Goal: Information Seeking & Learning: Get advice/opinions

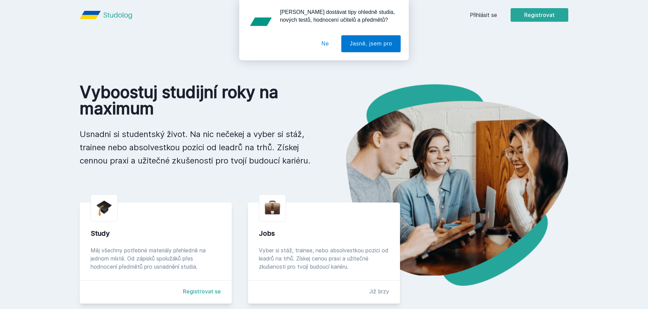
drag, startPoint x: 328, startPoint y: 42, endPoint x: 332, endPoint y: 42, distance: 3.7
click at [328, 42] on button "Ne" at bounding box center [325, 43] width 24 height 17
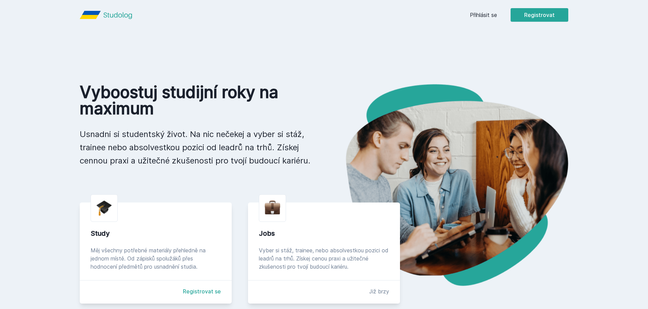
click at [465, 20] on div "[PERSON_NAME] dostávat tipy ohledně studia, nových testů, hodnocení učitelů a p…" at bounding box center [324, 30] width 648 height 60
click at [477, 18] on link "Přihlásit se" at bounding box center [483, 15] width 27 height 8
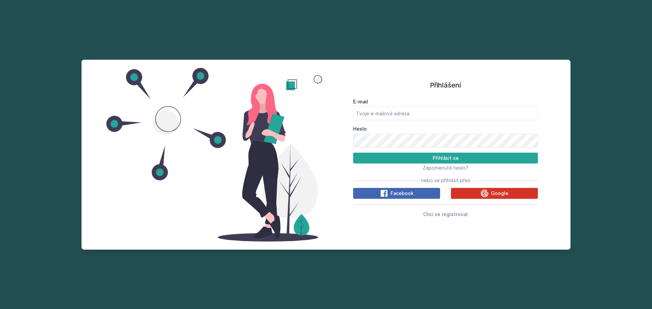
click at [501, 197] on span "Google" at bounding box center [499, 193] width 17 height 7
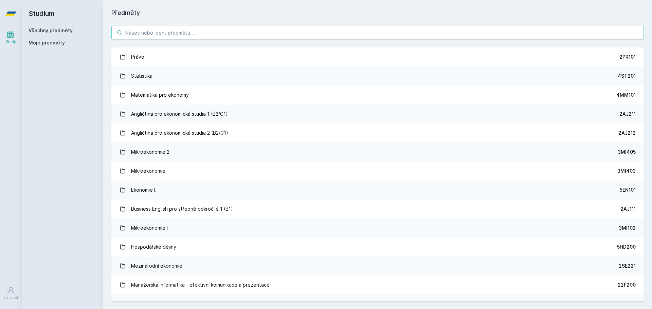
click at [188, 32] on input "search" at bounding box center [377, 33] width 532 height 14
type input "v"
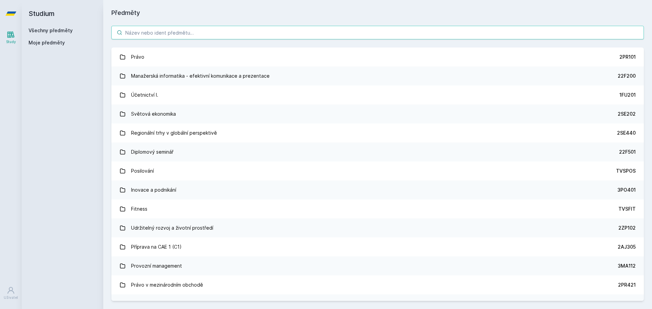
paste input "4IZ160"
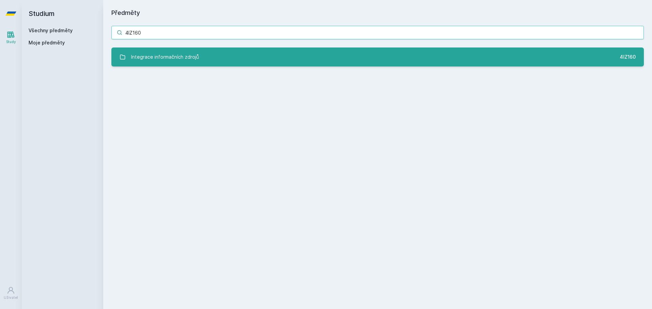
type input "4IZ160"
click at [186, 53] on div "Integrace informačních zdrojů" at bounding box center [165, 57] width 68 height 14
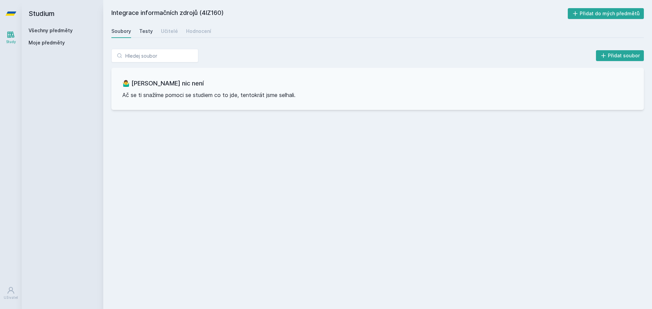
click at [147, 31] on div "Testy" at bounding box center [146, 31] width 14 height 7
click at [171, 33] on div "Učitelé" at bounding box center [169, 31] width 17 height 7
click at [189, 33] on div "Hodnocení" at bounding box center [198, 31] width 25 height 7
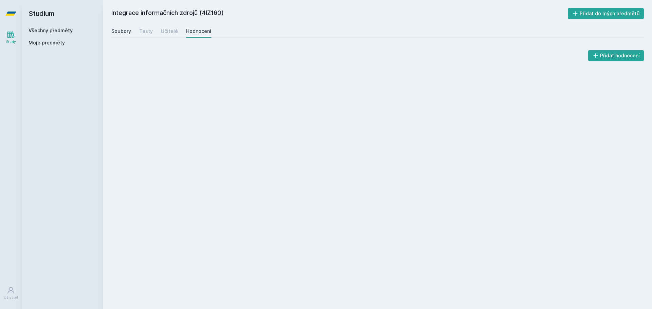
click at [127, 31] on div "Soubory" at bounding box center [121, 31] width 20 height 7
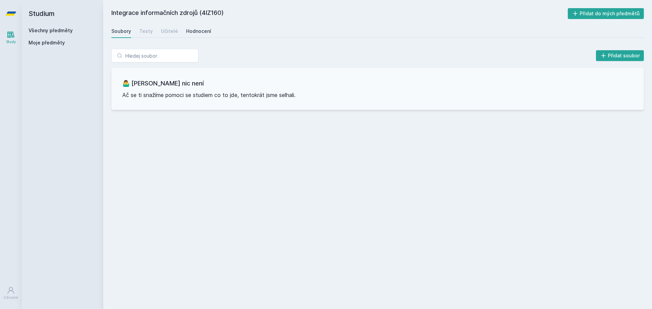
click at [207, 36] on link "Hodnocení" at bounding box center [198, 31] width 25 height 14
click at [18, 11] on link at bounding box center [11, 13] width 22 height 27
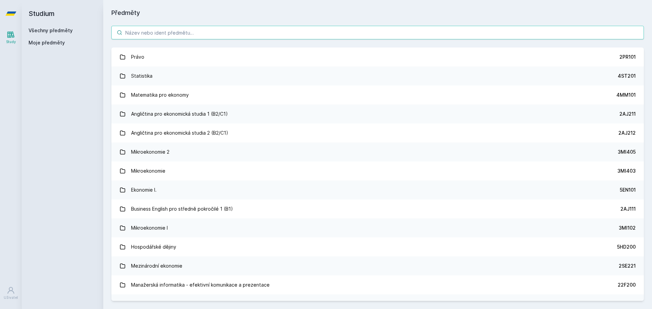
click at [128, 27] on input "search" at bounding box center [377, 33] width 532 height 14
paste input "4SA313"
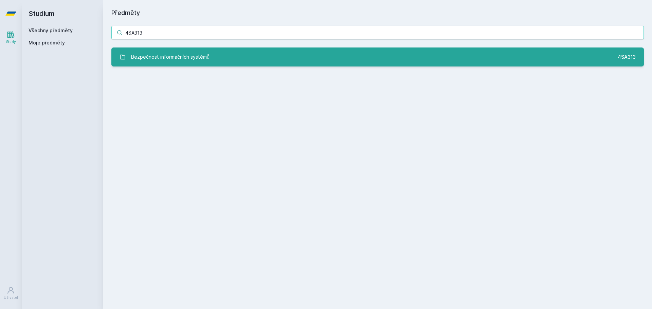
type input "4SA313"
click at [166, 56] on div "Bezpečnost informačních systémů" at bounding box center [170, 57] width 78 height 14
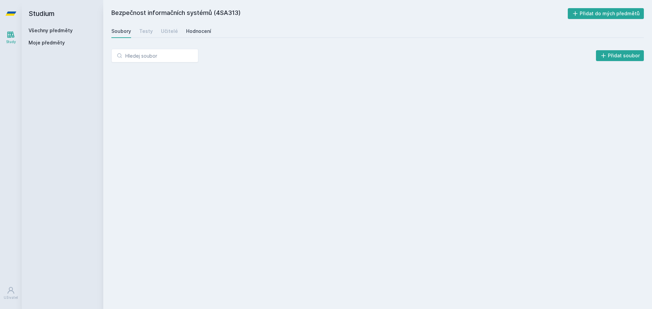
click at [189, 29] on div "Hodnocení" at bounding box center [198, 31] width 25 height 7
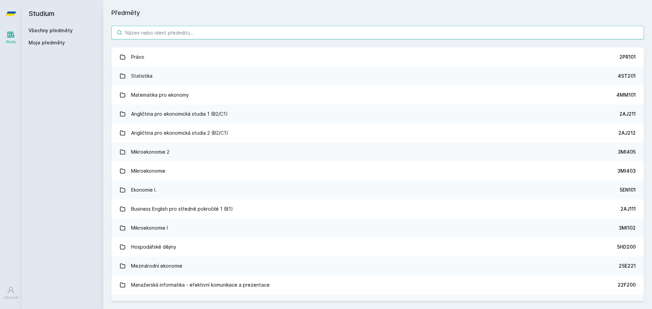
click at [154, 32] on input "search" at bounding box center [377, 33] width 532 height 14
paste input "4ME301"
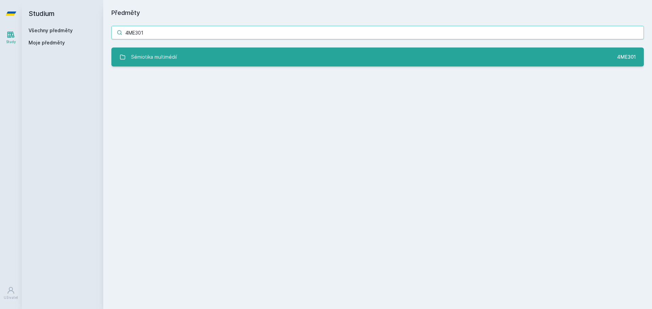
type input "4ME301"
click at [156, 51] on div "Sémiotika multimédií" at bounding box center [154, 57] width 46 height 14
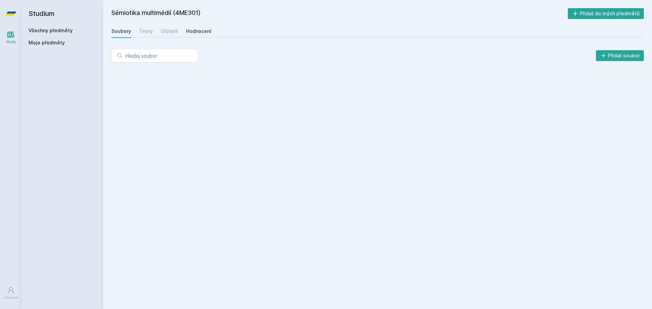
click at [191, 33] on div "Hodnocení" at bounding box center [198, 31] width 25 height 7
click at [171, 33] on div "Učitelé" at bounding box center [169, 31] width 17 height 7
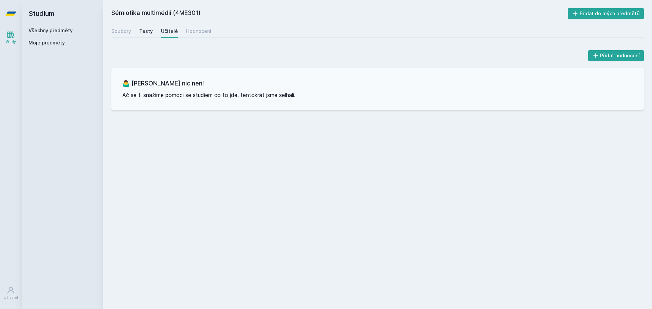
click at [146, 31] on div "Testy" at bounding box center [146, 31] width 14 height 7
click at [114, 29] on div "Soubory" at bounding box center [121, 31] width 20 height 7
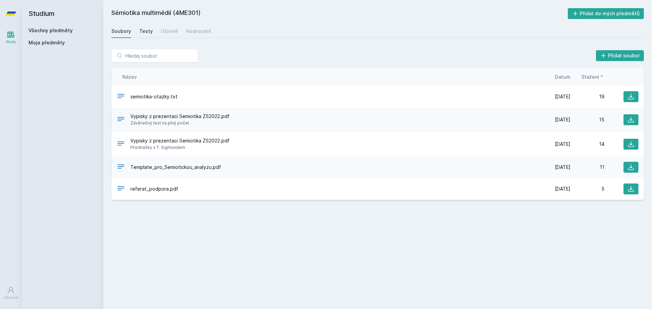
click at [147, 29] on div "Testy" at bounding box center [146, 31] width 14 height 7
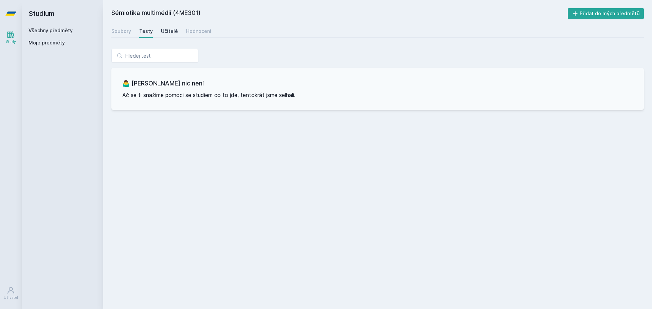
click at [171, 31] on div "Učitelé" at bounding box center [169, 31] width 17 height 7
click at [195, 32] on div "Hodnocení" at bounding box center [198, 31] width 25 height 7
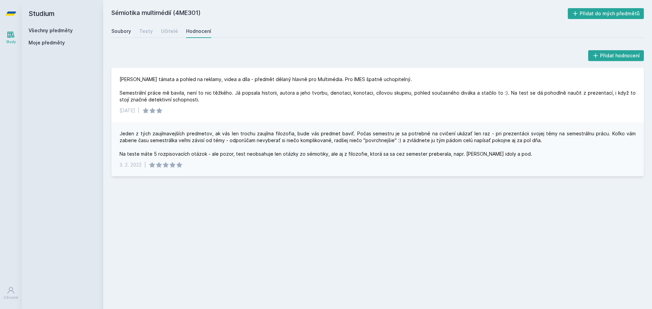
click at [112, 32] on div "Soubory" at bounding box center [121, 31] width 20 height 7
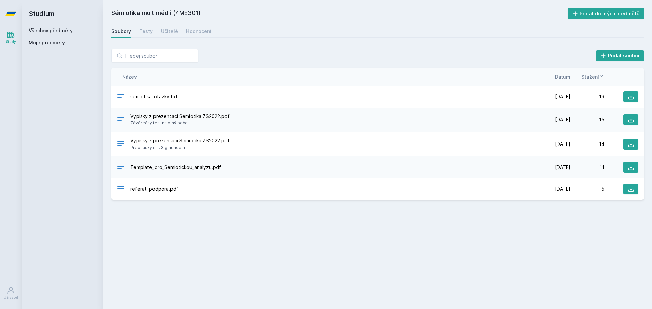
click at [7, 13] on icon at bounding box center [10, 13] width 11 height 27
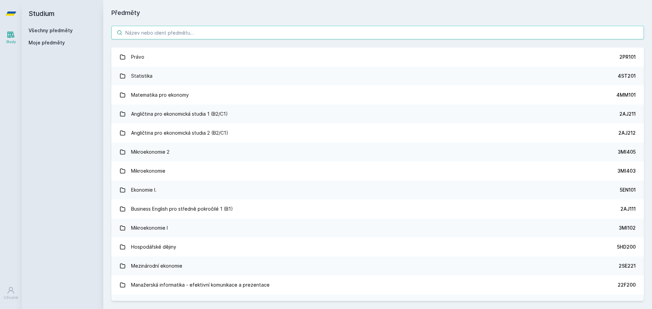
click at [185, 31] on input "search" at bounding box center [377, 33] width 532 height 14
paste input "4IZ238"
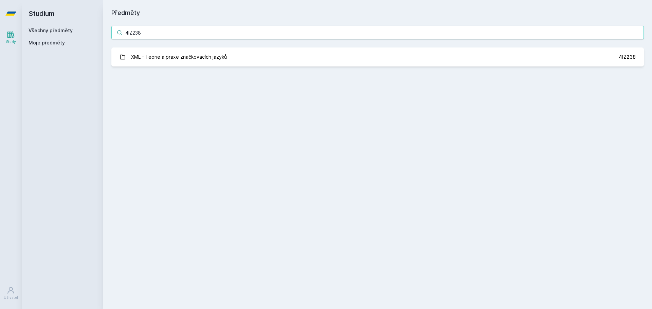
type input "4IZ238"
click at [164, 60] on div "XML - Teorie a praxe značkovacích jazyků" at bounding box center [179, 57] width 96 height 14
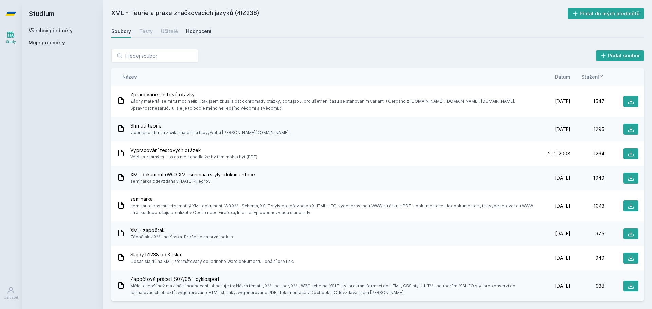
click at [201, 33] on div "Hodnocení" at bounding box center [198, 31] width 25 height 7
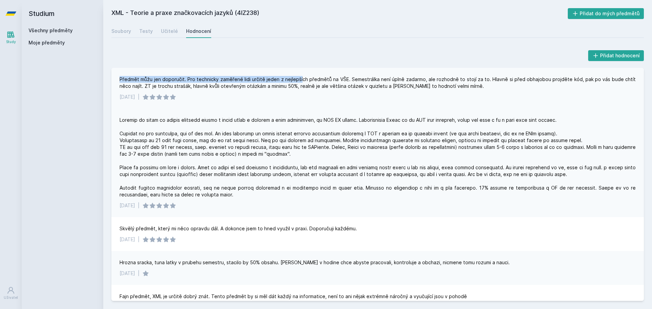
drag, startPoint x: 119, startPoint y: 78, endPoint x: 301, endPoint y: 77, distance: 181.6
click at [301, 77] on div "Předmět můžu jen doporučit. Pro technicky zaměřené lidi určitě jeden z nejlepší…" at bounding box center [377, 88] width 532 height 41
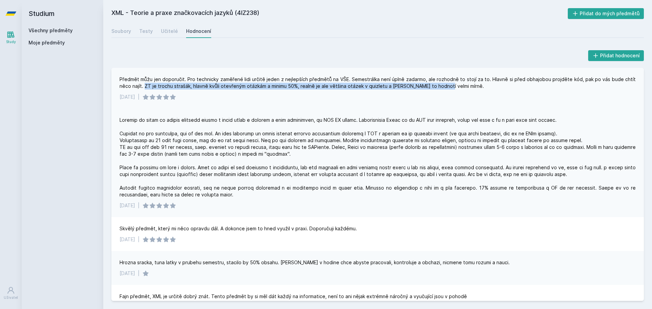
drag, startPoint x: 145, startPoint y: 86, endPoint x: 440, endPoint y: 91, distance: 295.0
click at [440, 91] on div "Předmět můžu jen doporučit. Pro technicky zaměřené lidi určitě jeden z nejlepší…" at bounding box center [377, 88] width 532 height 41
click at [430, 89] on div "Předmět můžu jen doporučit. Pro technicky zaměřené lidi určitě jeden z nejlepší…" at bounding box center [377, 83] width 516 height 14
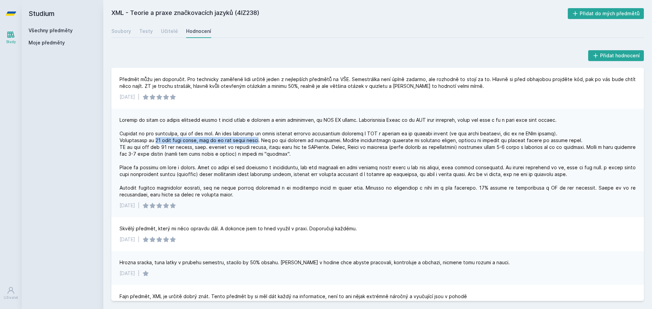
drag, startPoint x: 156, startPoint y: 139, endPoint x: 256, endPoint y: 140, distance: 100.1
click at [256, 140] on div at bounding box center [377, 157] width 516 height 81
click at [163, 136] on div at bounding box center [377, 157] width 516 height 81
